Goal: Task Accomplishment & Management: Manage account settings

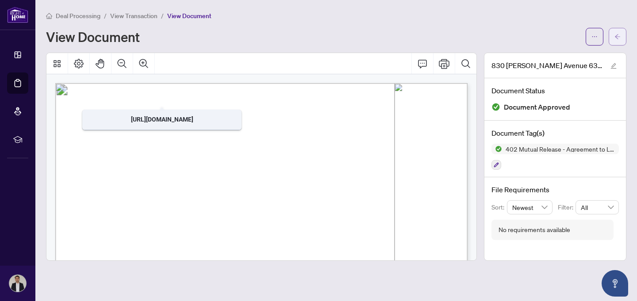
click at [618, 36] on icon "arrow-left" at bounding box center [617, 36] width 5 height 5
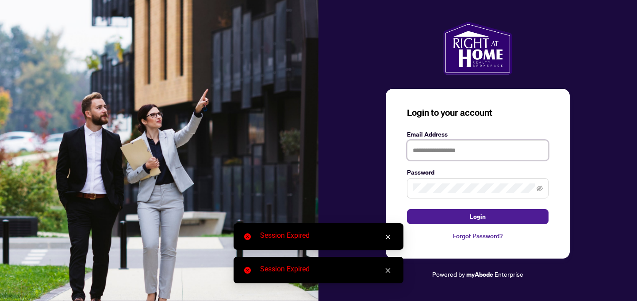
click at [421, 152] on input "text" at bounding box center [478, 150] width 142 height 20
click at [423, 149] on input "text" at bounding box center [478, 150] width 142 height 20
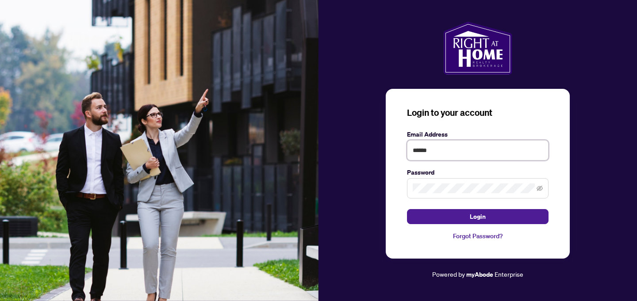
type input "**********"
click at [407, 209] on button "Login" at bounding box center [478, 216] width 142 height 15
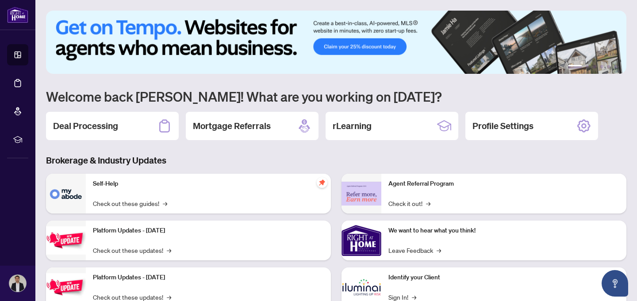
scroll to position [14, 0]
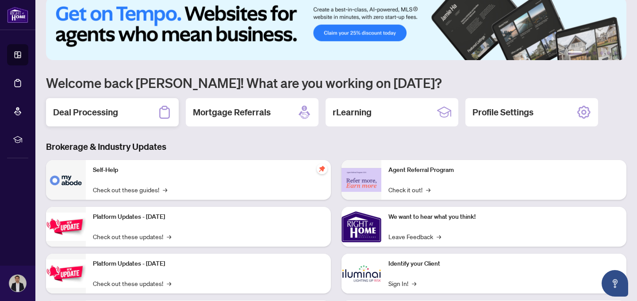
click at [102, 110] on h2 "Deal Processing" at bounding box center [85, 112] width 65 height 12
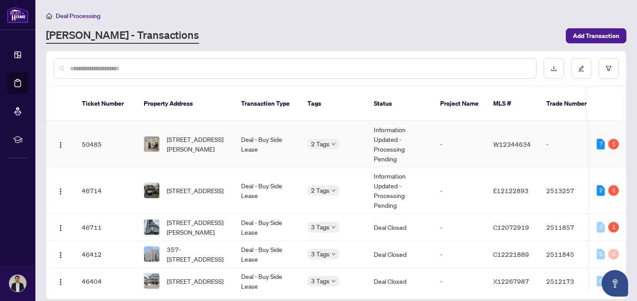
click at [270, 131] on td "Deal - Buy Side Lease" at bounding box center [267, 144] width 66 height 46
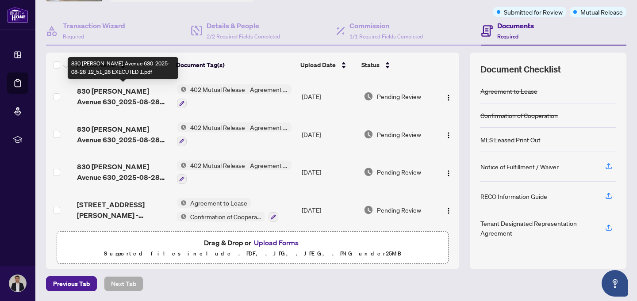
click at [100, 93] on span "830 [PERSON_NAME] Avenue 630_2025-08-28 12_51_28 EXECUTED 1.pdf" at bounding box center [123, 96] width 93 height 21
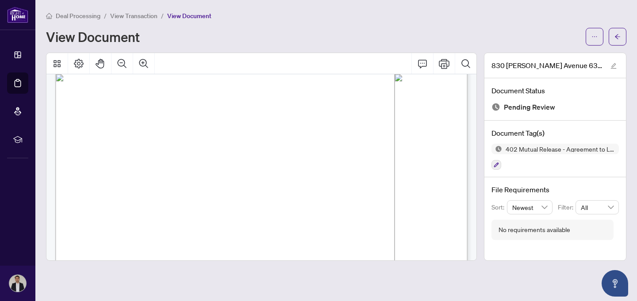
scroll to position [348, 0]
